Goal: Information Seeking & Learning: Learn about a topic

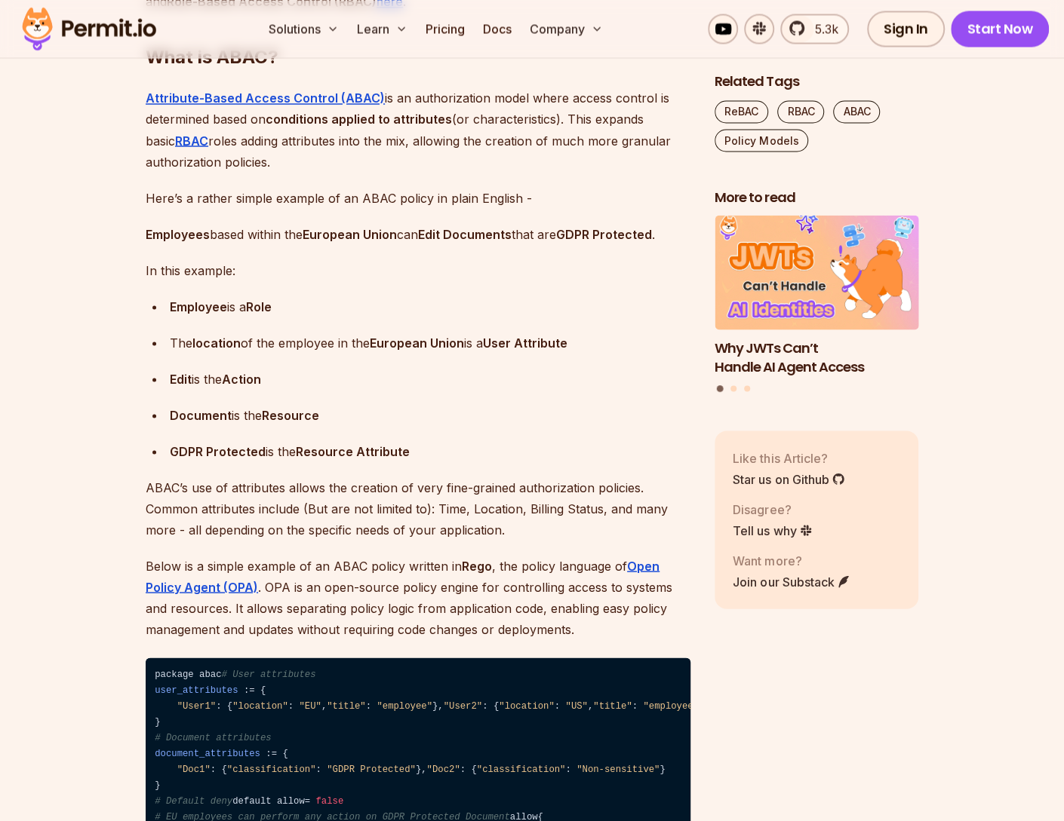
scroll to position [1645, 0]
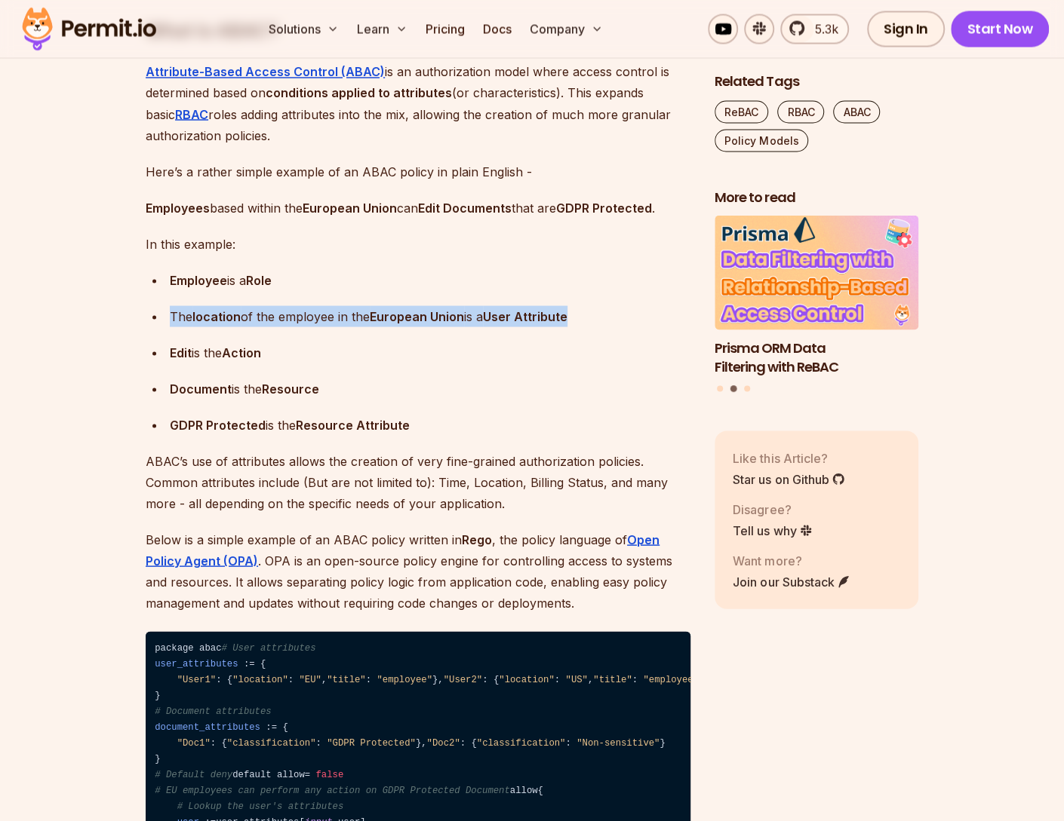
drag, startPoint x: 581, startPoint y: 360, endPoint x: 167, endPoint y: 359, distance: 414.1
click at [167, 359] on ul "Employee is a Role The location of the employee in the [GEOGRAPHIC_DATA] is a U…" at bounding box center [418, 352] width 545 height 166
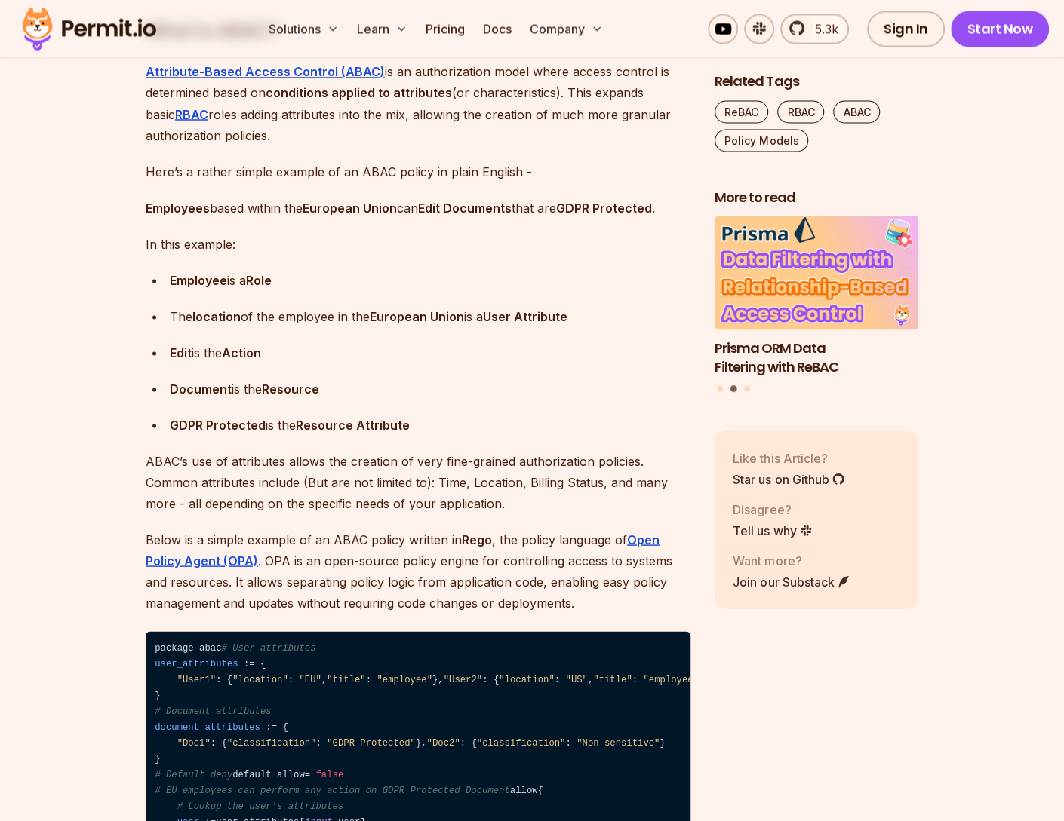
click at [267, 363] on p "Edit is the Action" at bounding box center [430, 352] width 520 height 21
drag, startPoint x: 281, startPoint y: 396, endPoint x: 290, endPoint y: 403, distance: 11.3
click at [170, 363] on p "Edit is the Action" at bounding box center [430, 352] width 520 height 21
drag, startPoint x: 290, startPoint y: 403, endPoint x: 633, endPoint y: 611, distance: 401.4
click at [294, 403] on ul "Employee is a Role The location of the employee in the [GEOGRAPHIC_DATA] is a U…" at bounding box center [418, 352] width 545 height 166
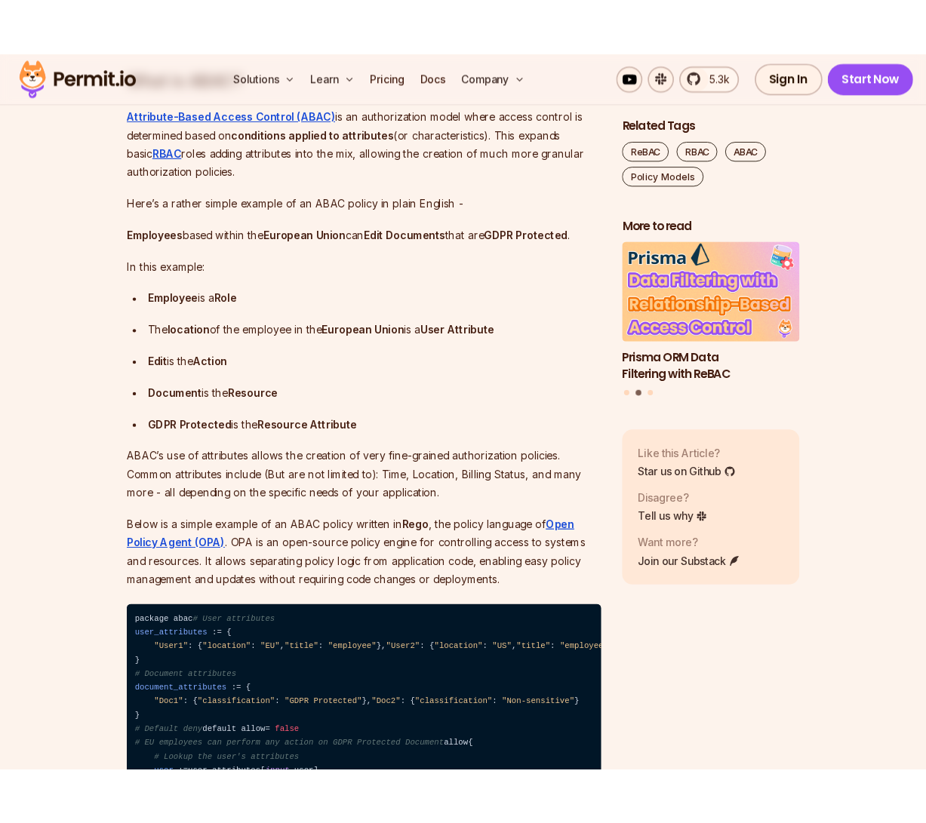
scroll to position [1673, 0]
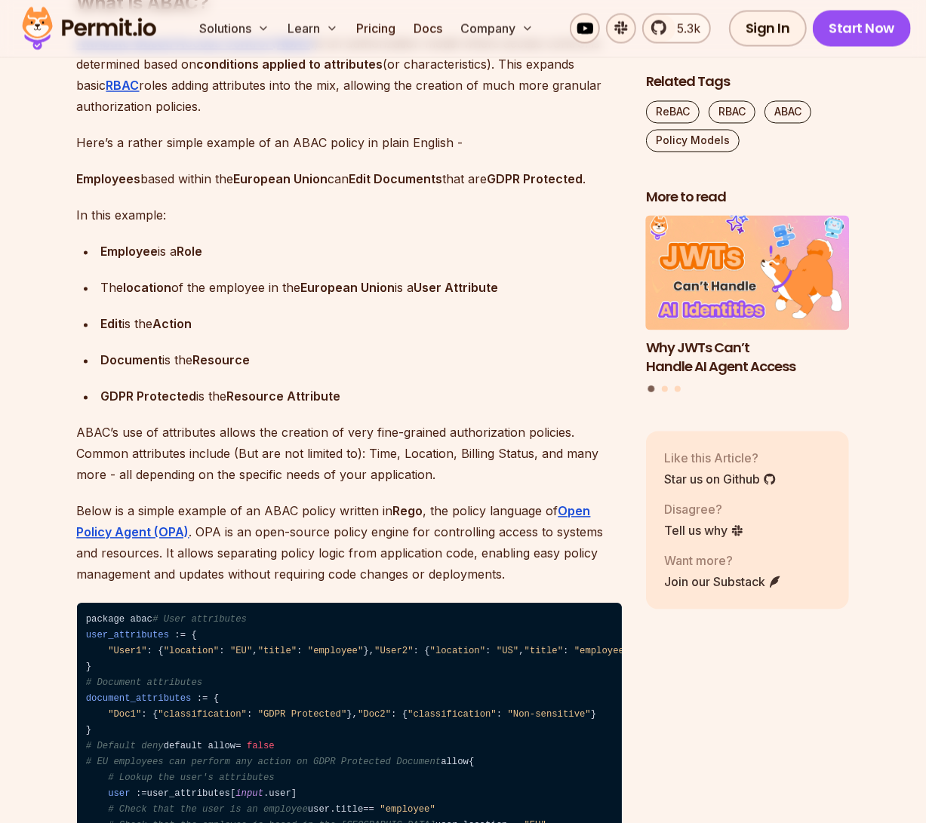
click at [382, 481] on p "ABAC’s use of attributes allows the creation of very fine-grained authorization…" at bounding box center [349, 453] width 545 height 63
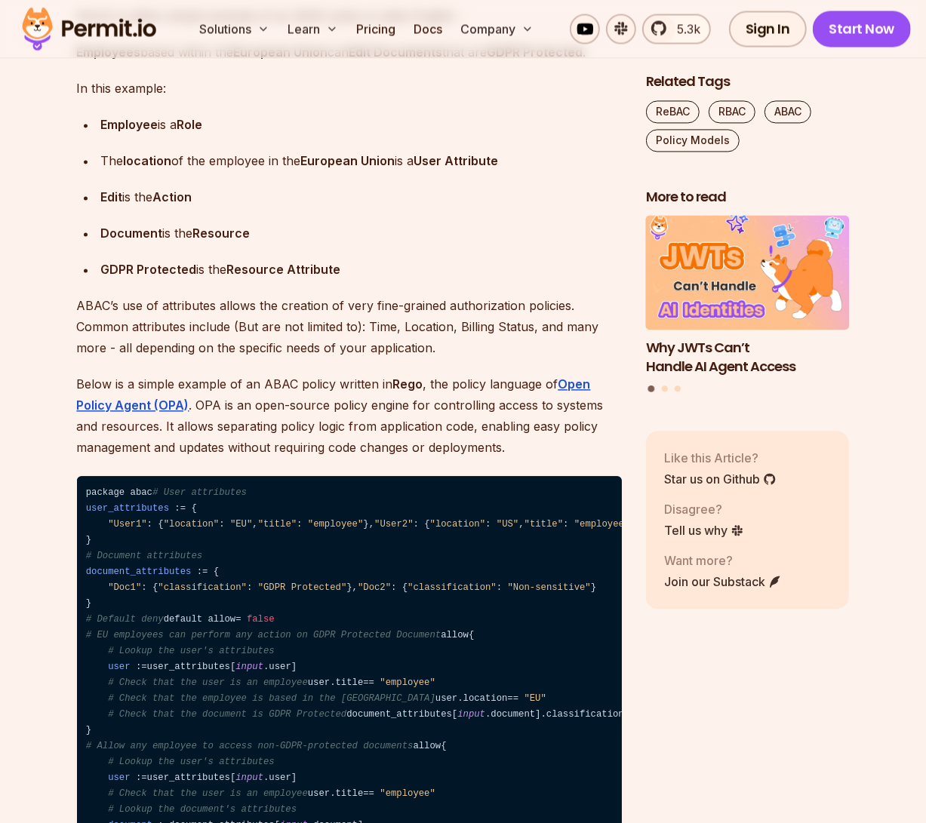
scroll to position [1742, 0]
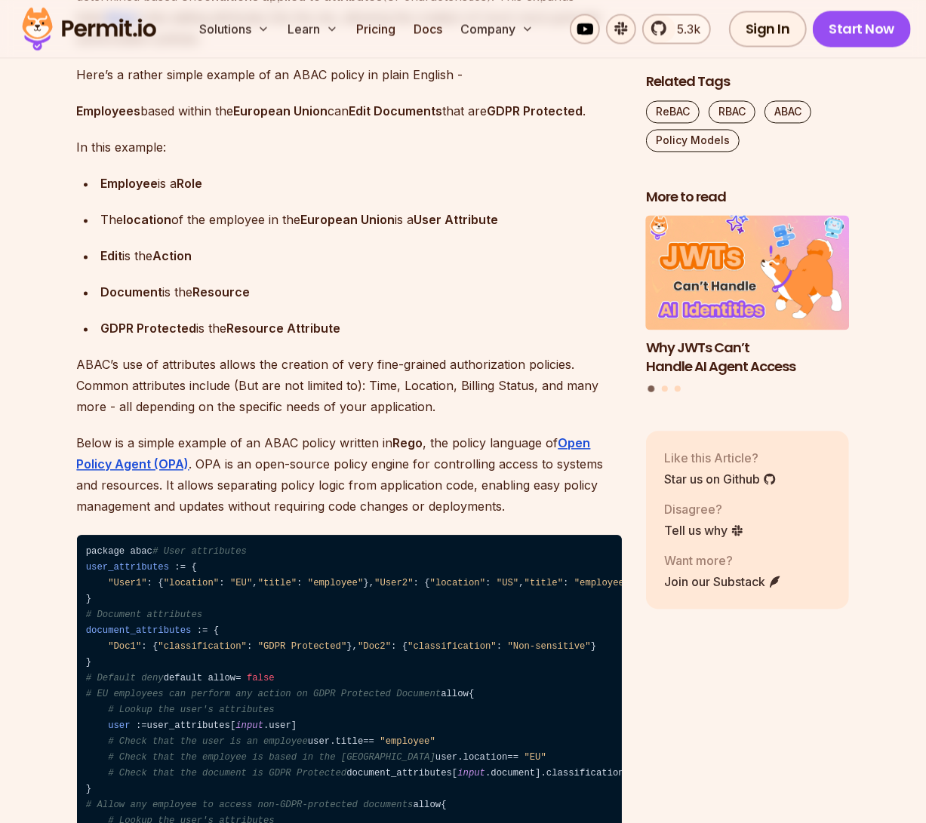
drag, startPoint x: 223, startPoint y: 301, endPoint x: 276, endPoint y: 287, distance: 55.4
click at [276, 266] on p "Edit is the Action" at bounding box center [361, 255] width 520 height 21
click at [279, 266] on p "Edit is the Action" at bounding box center [361, 255] width 520 height 21
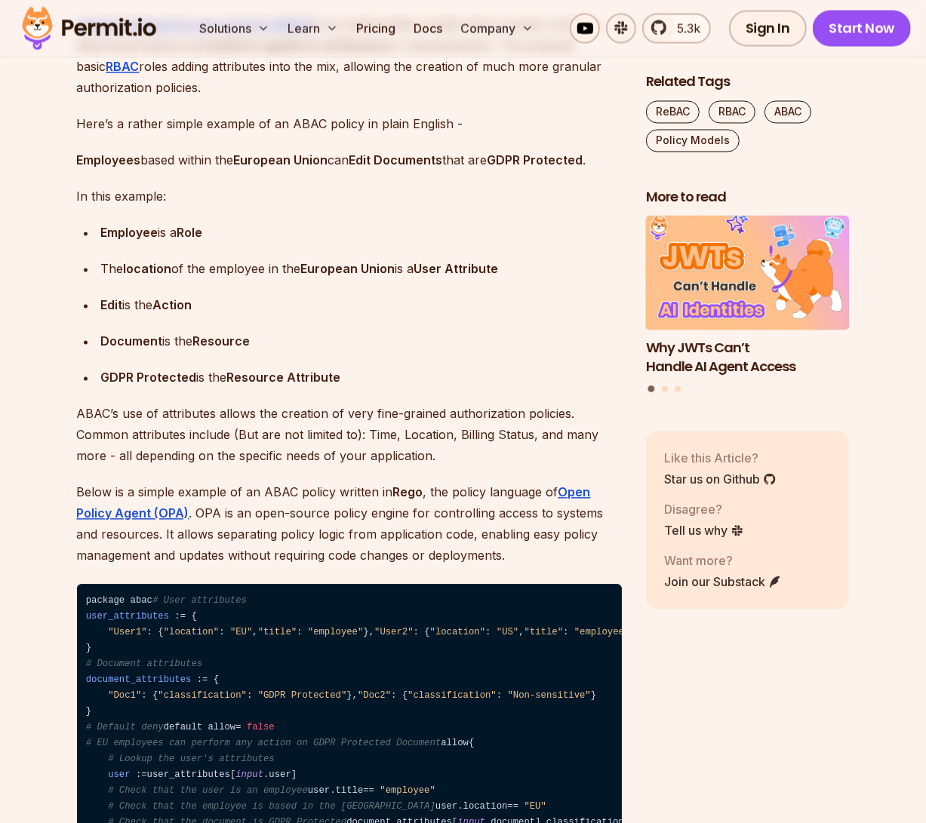
scroll to position [1673, 0]
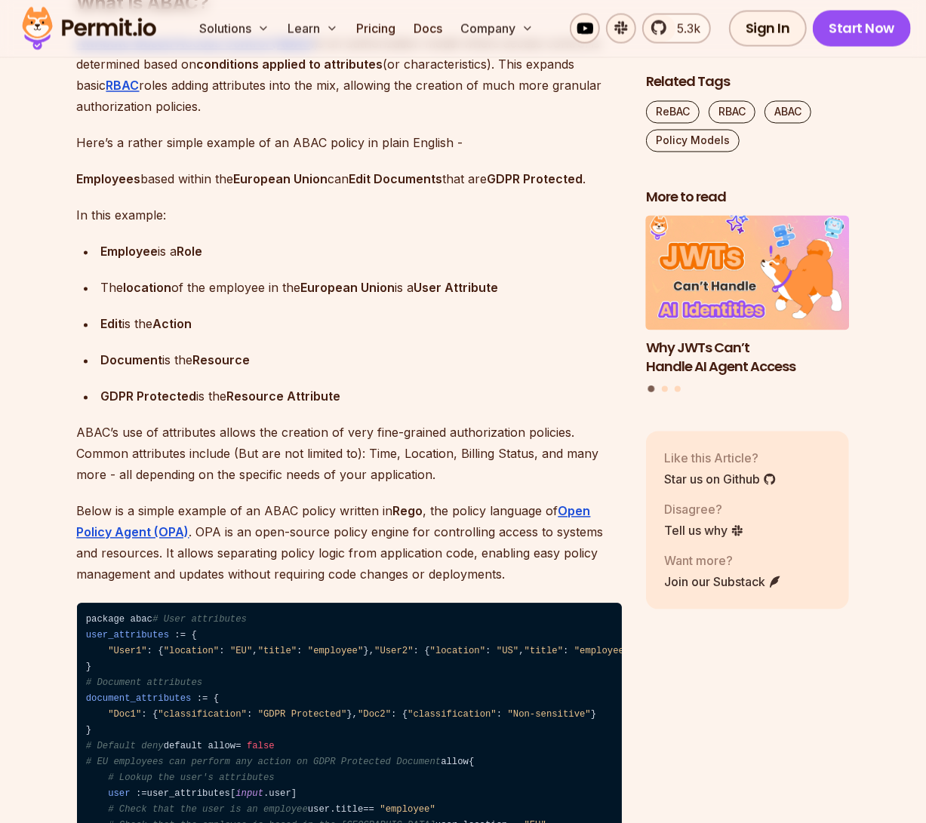
drag, startPoint x: 229, startPoint y: 368, endPoint x: 226, endPoint y: 356, distance: 12.4
click at [223, 335] on p "Edit is the Action" at bounding box center [361, 324] width 520 height 21
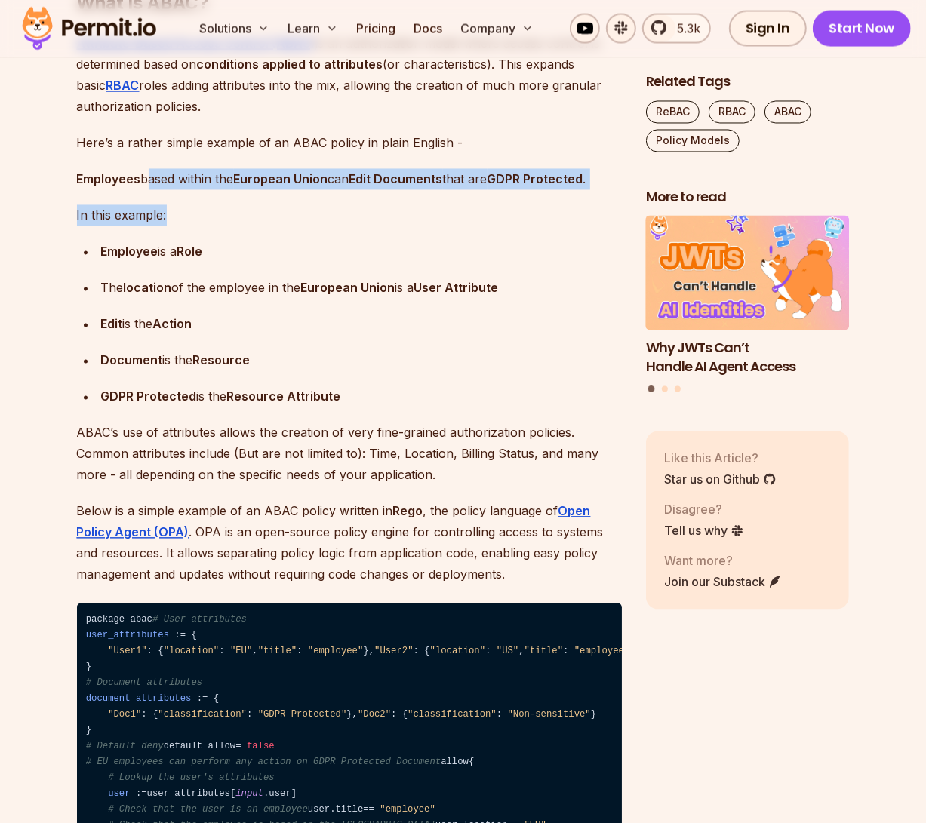
drag, startPoint x: 149, startPoint y: 216, endPoint x: 298, endPoint y: 237, distance: 150.0
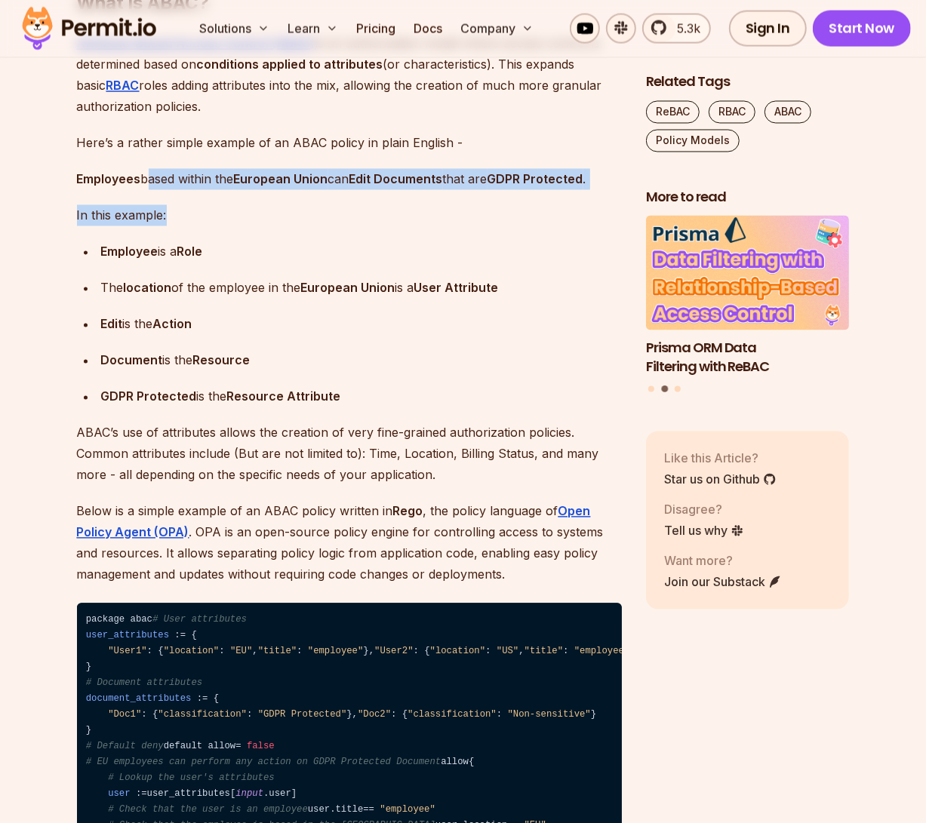
click at [299, 226] on p "In this example:" at bounding box center [349, 215] width 545 height 21
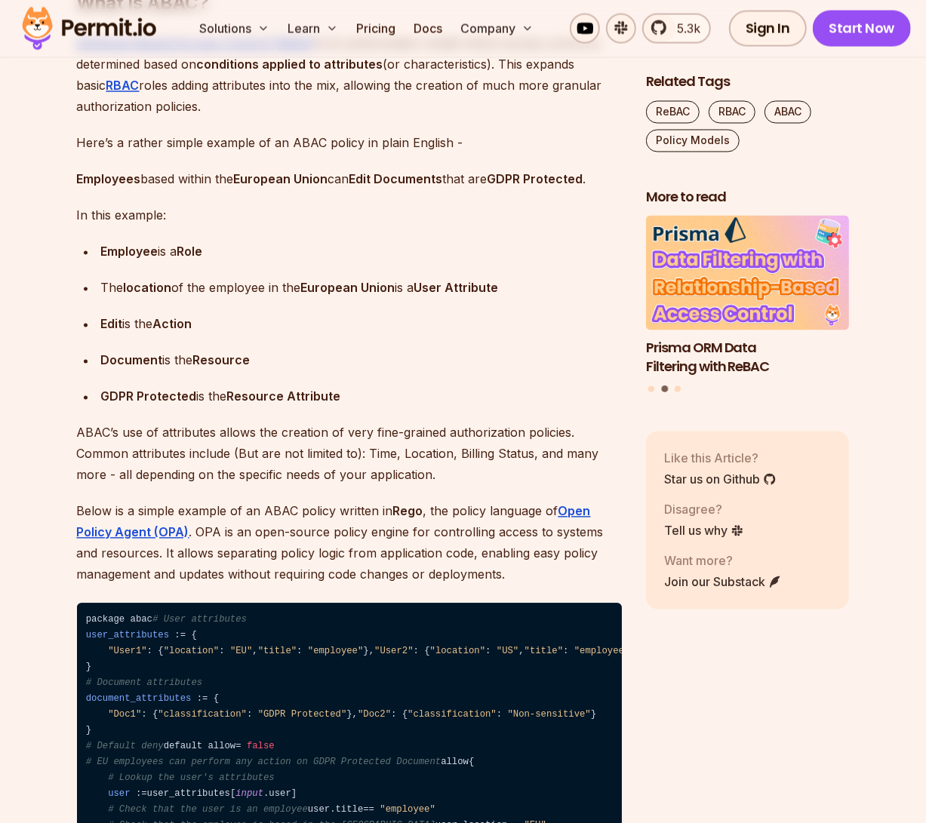
click at [268, 299] on p "The location of the employee in the [GEOGRAPHIC_DATA] is a User Attribute" at bounding box center [361, 288] width 520 height 21
drag, startPoint x: 418, startPoint y: 321, endPoint x: 344, endPoint y: 327, distance: 74.2
click at [419, 299] on p "The location of the employee in the [GEOGRAPHIC_DATA] is a User Attribute" at bounding box center [361, 288] width 520 height 21
click at [343, 296] on strong "European Union" at bounding box center [348, 288] width 94 height 15
click at [207, 335] on p "Edit is the Action" at bounding box center [361, 324] width 520 height 21
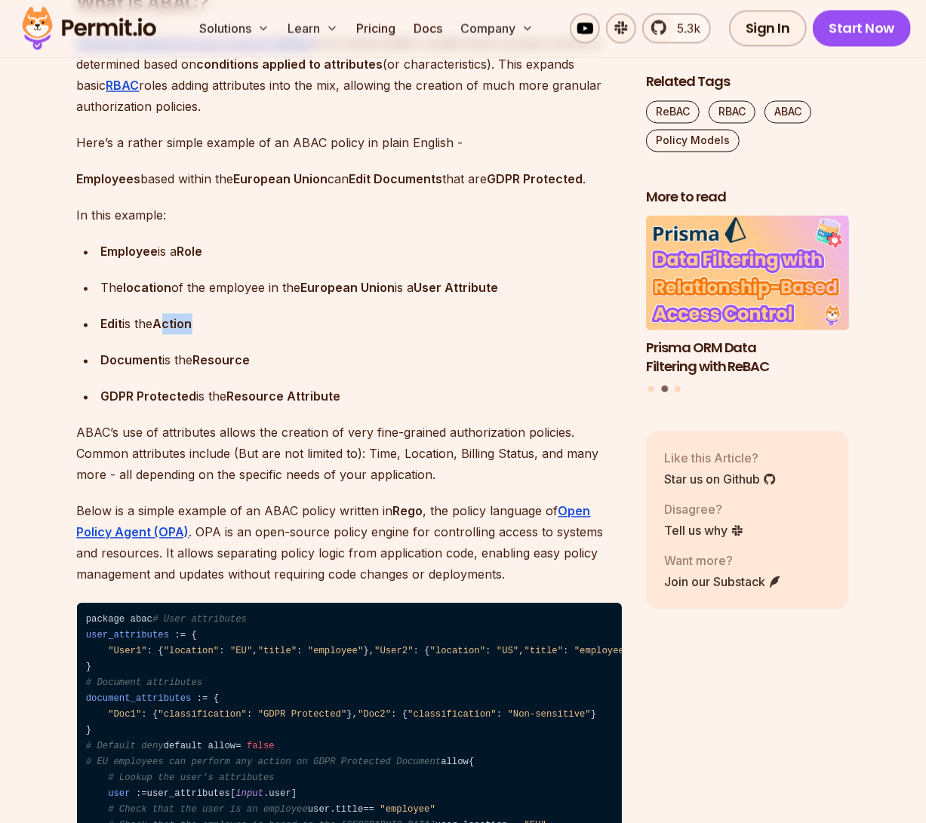
drag, startPoint x: 205, startPoint y: 355, endPoint x: 170, endPoint y: 357, distance: 34.7
click at [170, 335] on p "Edit is the Action" at bounding box center [361, 324] width 520 height 21
click at [238, 368] on strong "Resource" at bounding box center [221, 360] width 57 height 15
drag, startPoint x: 265, startPoint y: 398, endPoint x: 238, endPoint y: 395, distance: 27.3
click at [160, 371] on p "Document is the Resource" at bounding box center [361, 360] width 520 height 21
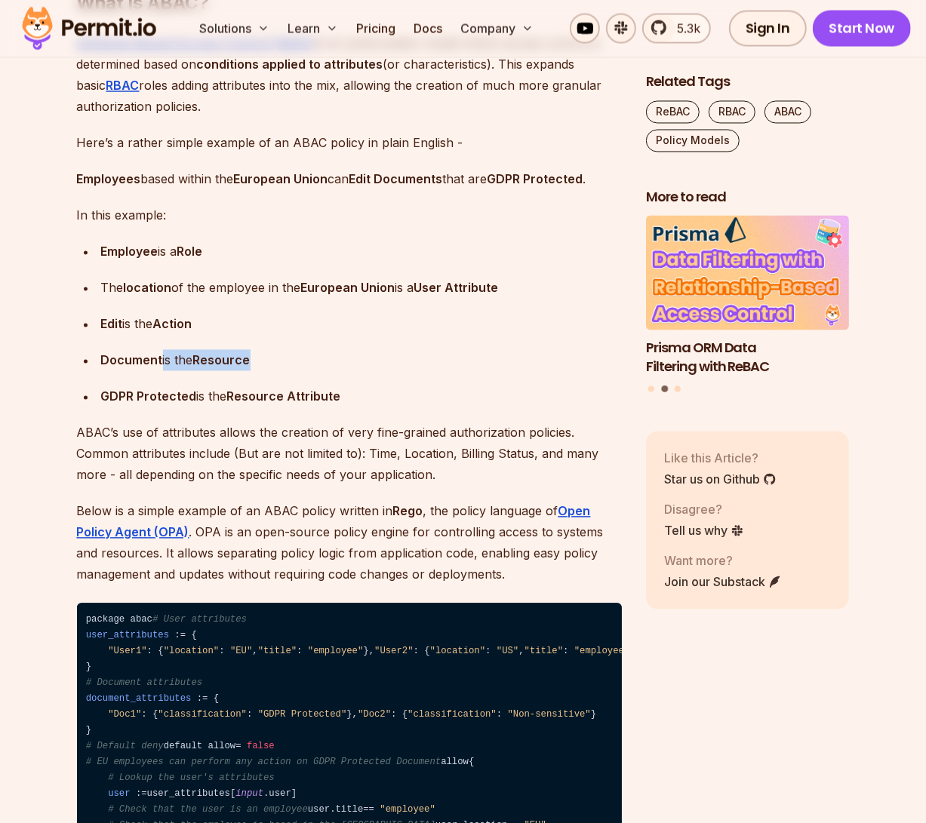
drag, startPoint x: 244, startPoint y: 395, endPoint x: 278, endPoint y: 391, distance: 35.0
click at [244, 368] on strong "Resource" at bounding box center [221, 360] width 57 height 15
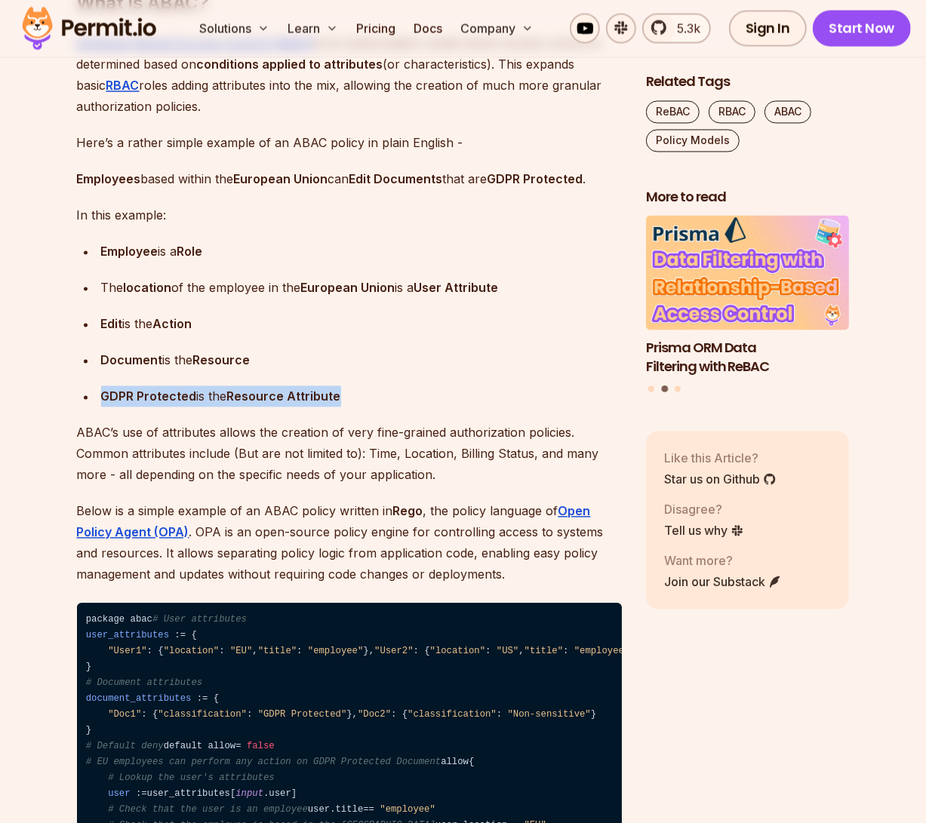
drag, startPoint x: 364, startPoint y: 426, endPoint x: 306, endPoint y: 404, distance: 62.1
click at [306, 404] on ul "Employee is a Role The location of the employee in the [GEOGRAPHIC_DATA] is a U…" at bounding box center [349, 324] width 545 height 166
click at [416, 335] on p "Edit is the Action" at bounding box center [361, 324] width 520 height 21
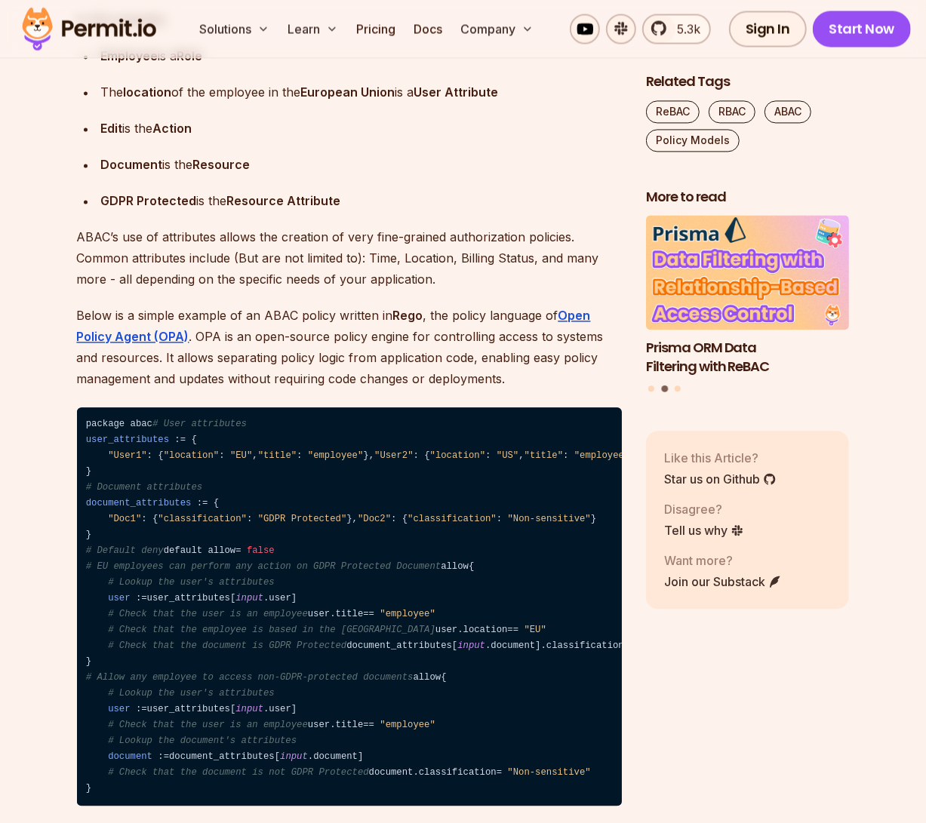
scroll to position [1878, 0]
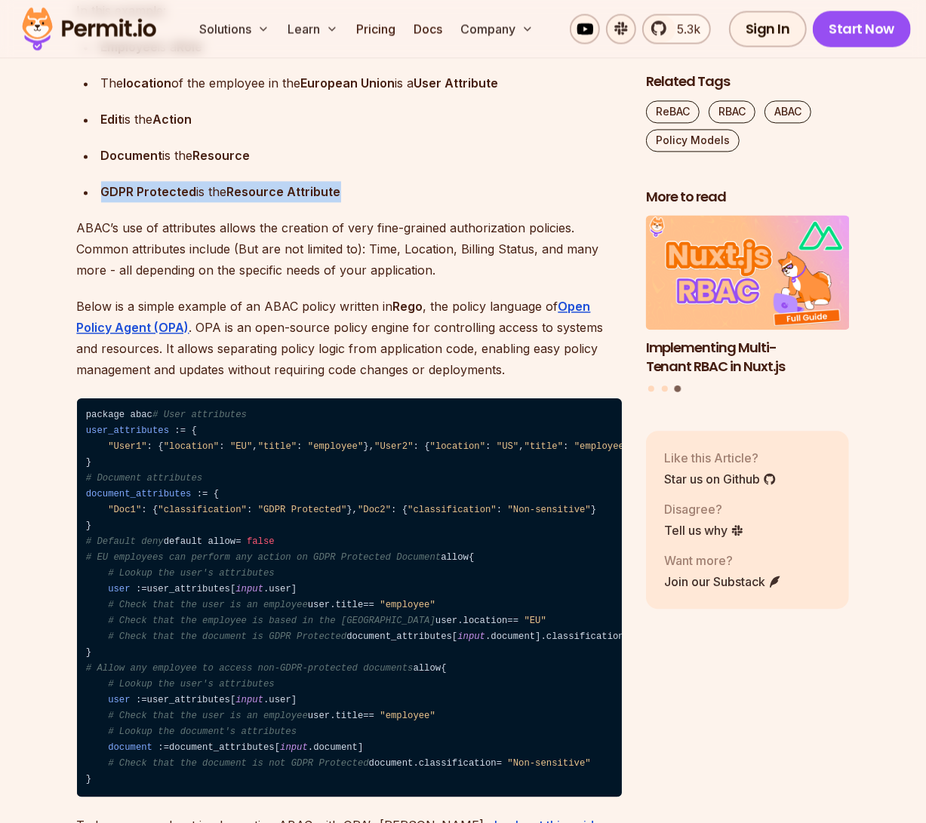
drag, startPoint x: 105, startPoint y: 223, endPoint x: 404, endPoint y: 223, distance: 299.5
click at [404, 202] on p "GDPR Protected is the Resource Attribute" at bounding box center [361, 191] width 520 height 21
click at [407, 202] on p "GDPR Protected is the Resource Attribute" at bounding box center [361, 191] width 520 height 21
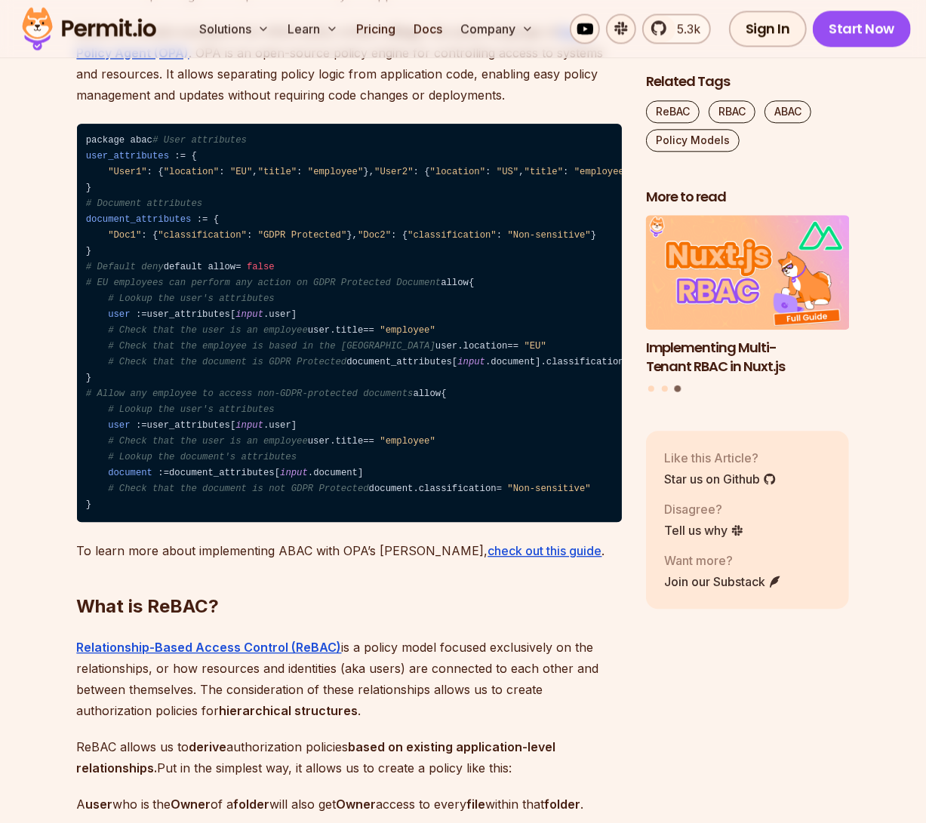
scroll to position [2084, 0]
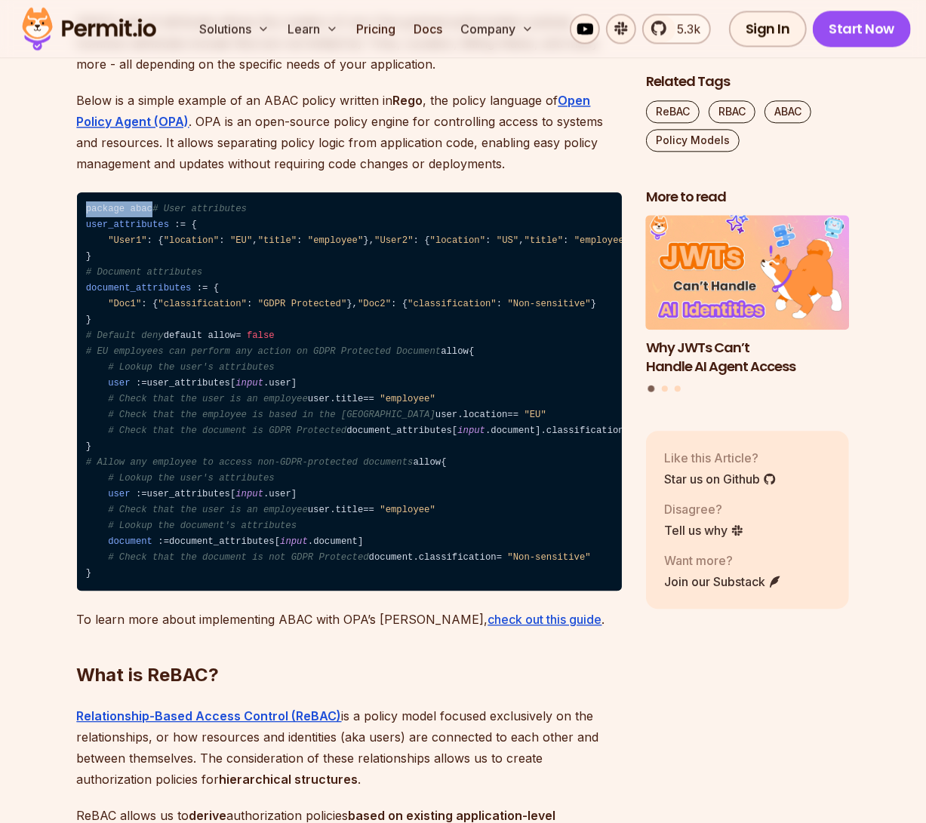
drag, startPoint x: 158, startPoint y: 250, endPoint x: 48, endPoint y: 250, distance: 110.1
click at [335, 297] on code "package abac # User attributes user_attributes : = { "User1" : { "location" : "…" at bounding box center [349, 391] width 545 height 399
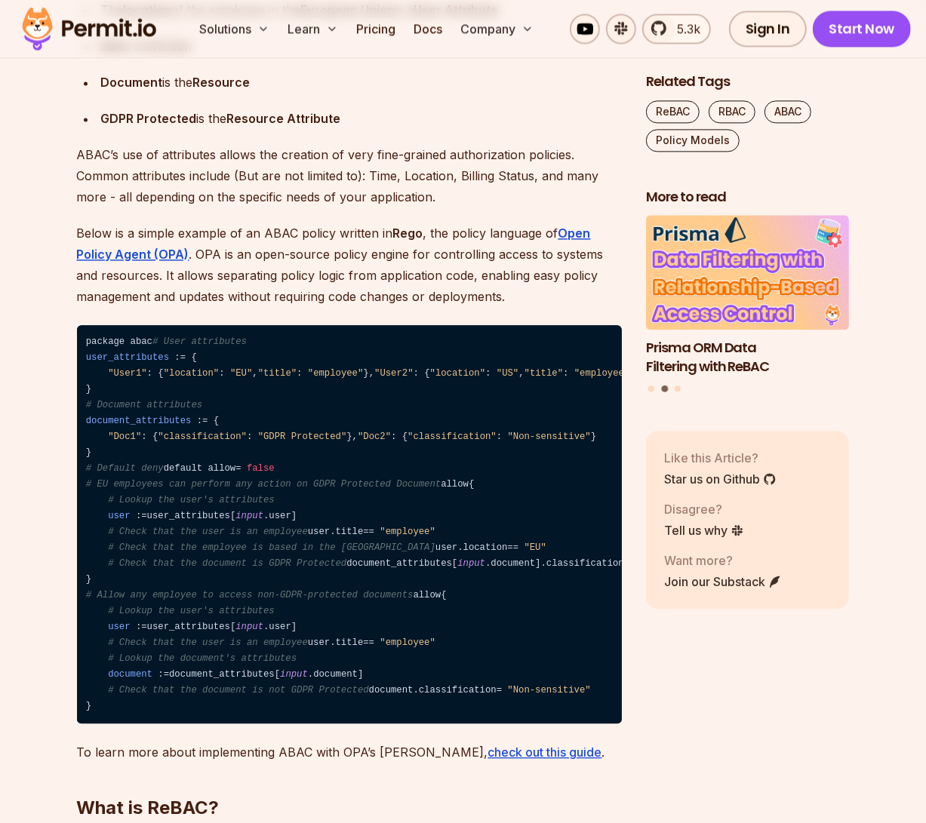
scroll to position [1947, 0]
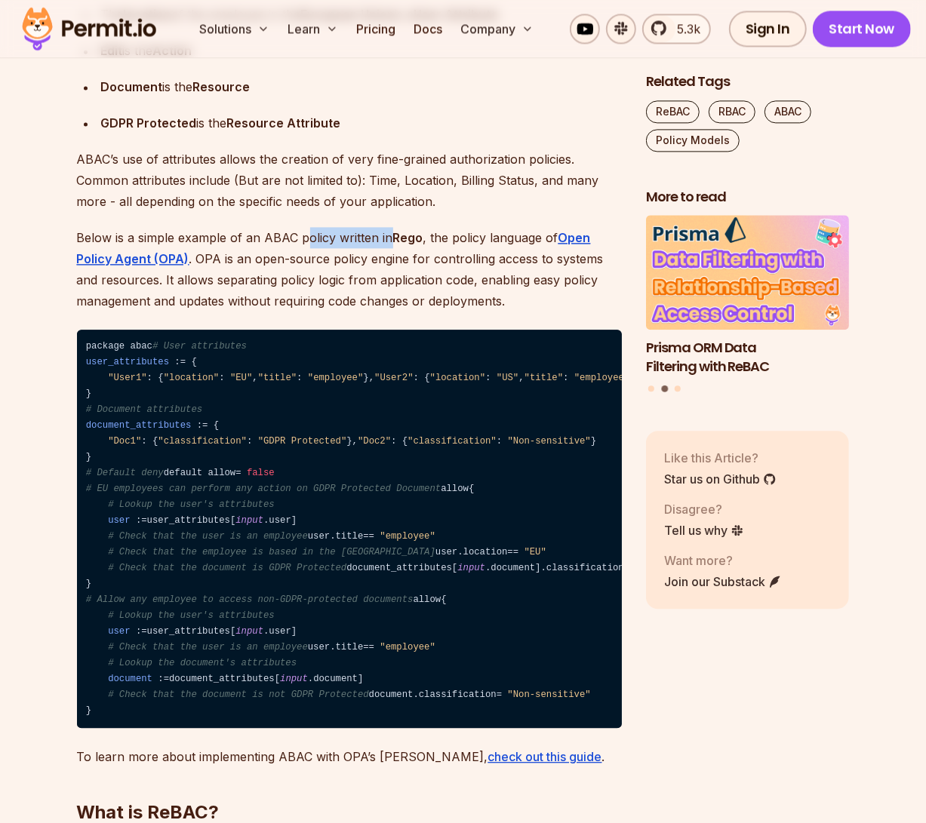
drag, startPoint x: 302, startPoint y: 273, endPoint x: 438, endPoint y: 273, distance: 136.5
click at [421, 273] on p "Below is a simple example of an ABAC policy written in [PERSON_NAME] , the poli…" at bounding box center [349, 269] width 545 height 84
click at [441, 273] on p "Below is a simple example of an ABAC policy written in [PERSON_NAME] , the poli…" at bounding box center [349, 269] width 545 height 84
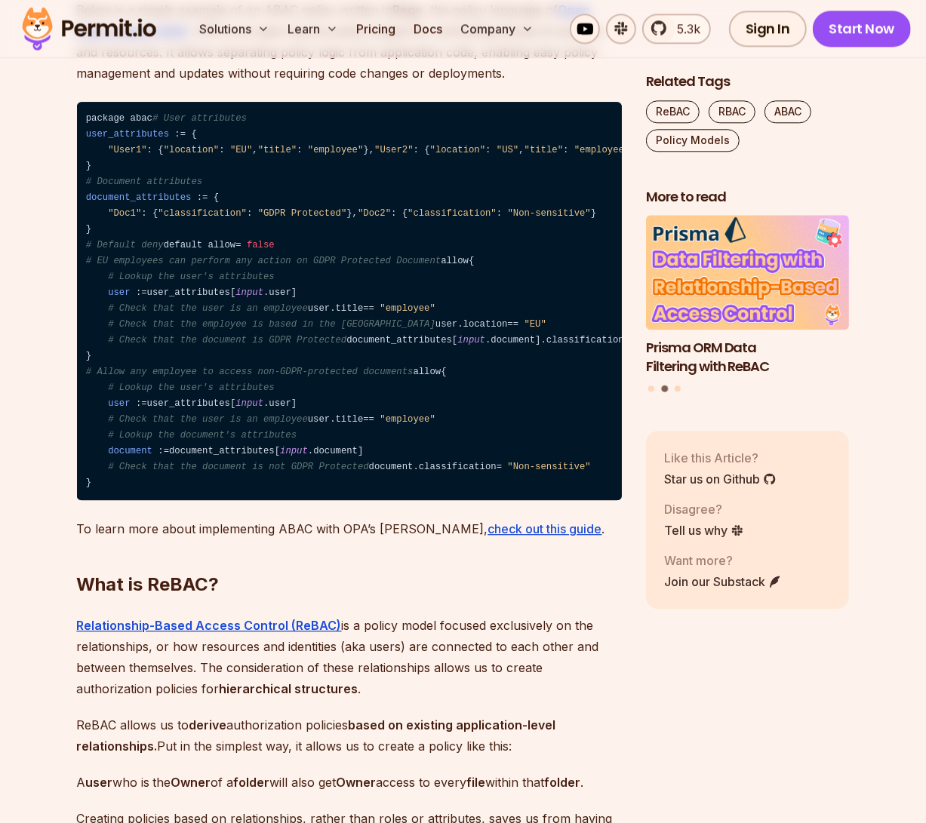
scroll to position [2153, 0]
